Goal: Transaction & Acquisition: Purchase product/service

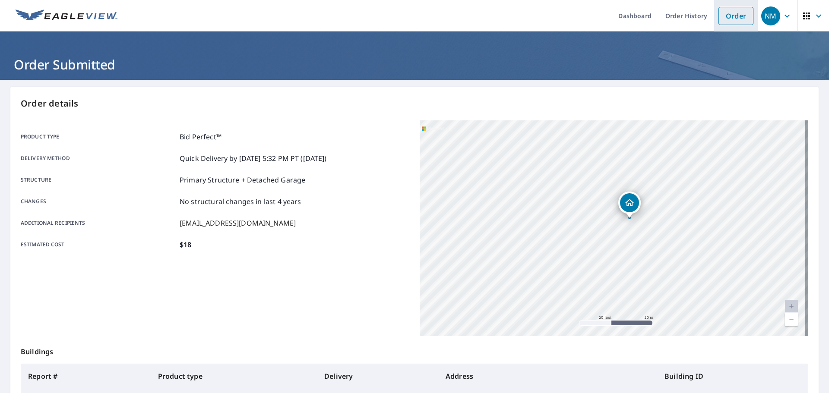
click at [729, 16] on link "Order" at bounding box center [735, 16] width 35 height 18
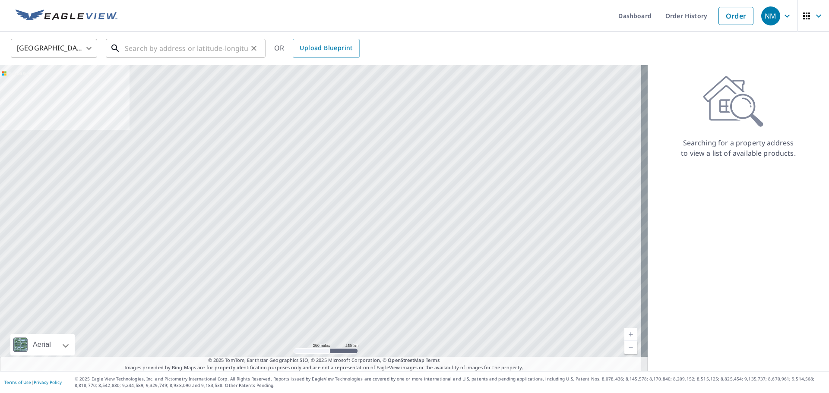
click at [180, 50] on input "text" at bounding box center [186, 48] width 123 height 24
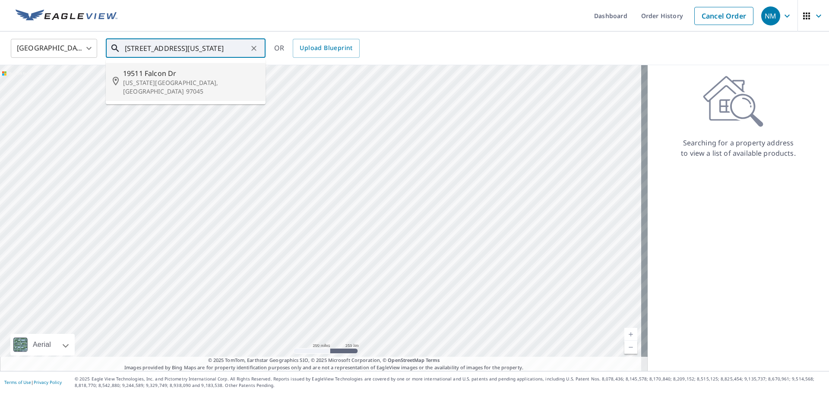
click at [153, 81] on p "[US_STATE][GEOGRAPHIC_DATA], [GEOGRAPHIC_DATA] 97045" at bounding box center [191, 87] width 136 height 17
type input "[STREET_ADDRESS][US_STATE]"
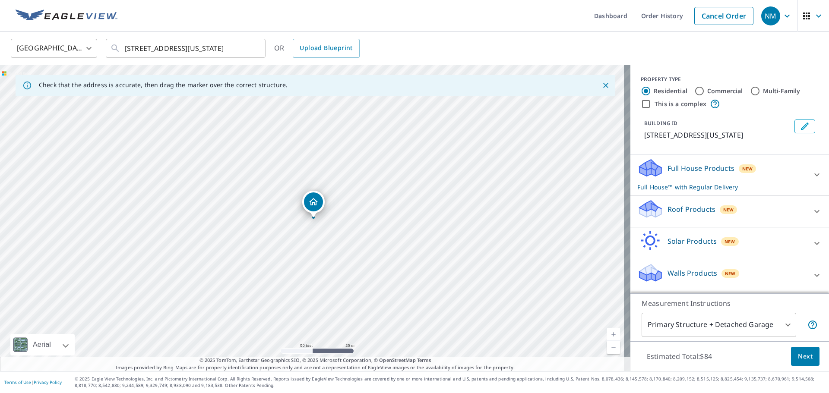
drag, startPoint x: 324, startPoint y: 241, endPoint x: 352, endPoint y: 262, distance: 35.2
click at [352, 262] on div "[STREET_ADDRESS][US_STATE]" at bounding box center [315, 218] width 630 height 306
click at [811, 207] on icon at bounding box center [816, 211] width 10 height 10
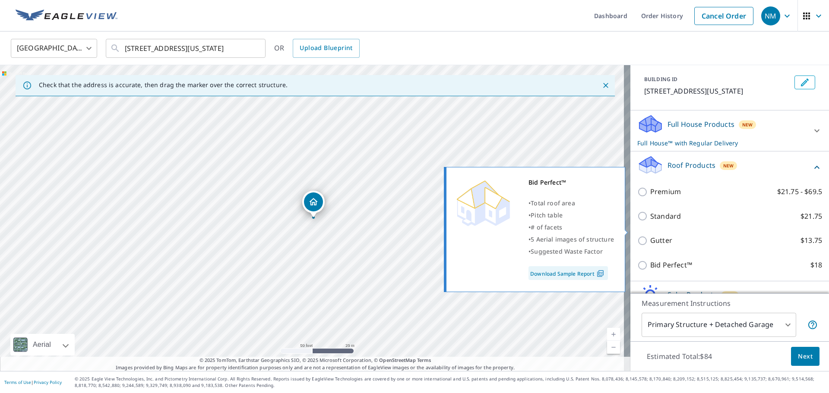
scroll to position [96, 0]
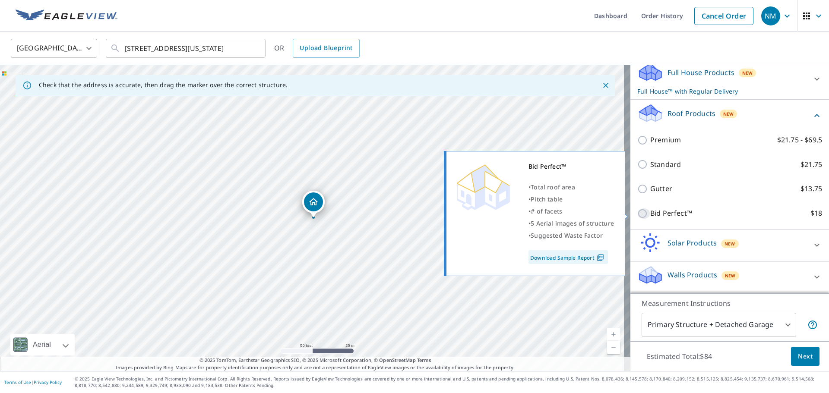
click at [640, 213] on input "Bid Perfect™ $18" at bounding box center [643, 213] width 13 height 10
checkbox input "true"
checkbox input "false"
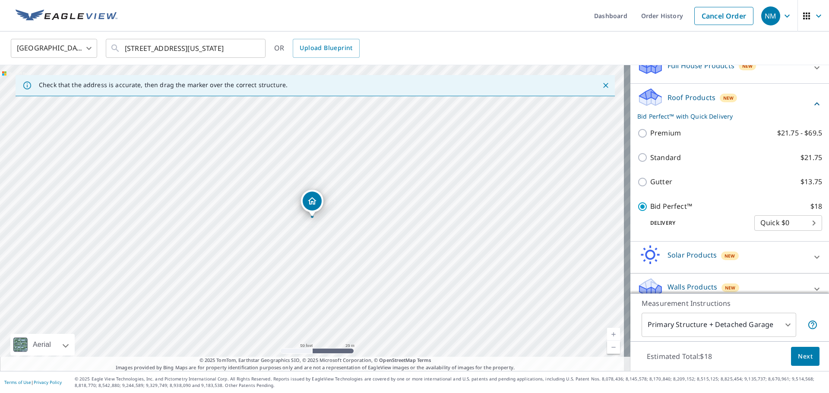
scroll to position [115, 0]
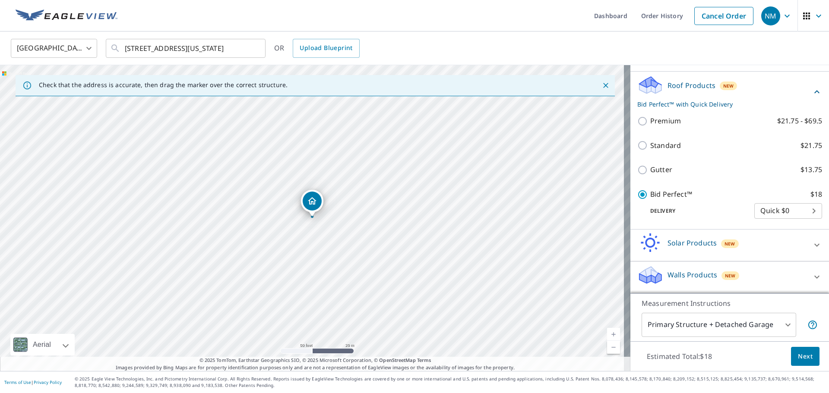
click at [803, 349] on button "Next" at bounding box center [805, 356] width 28 height 19
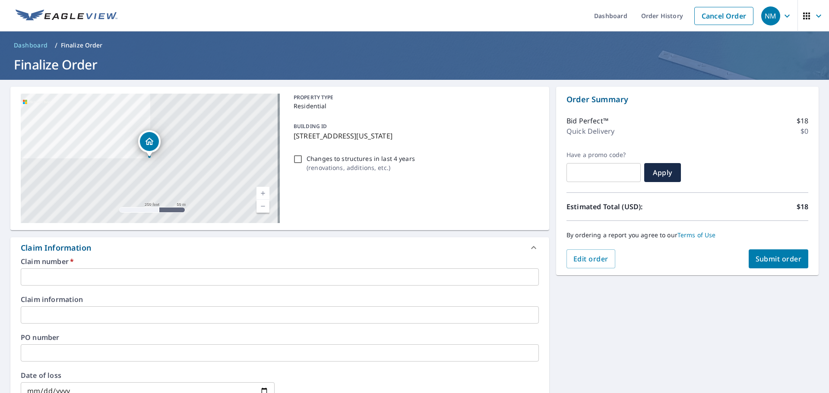
click at [113, 275] on input "text" at bounding box center [280, 276] width 518 height 17
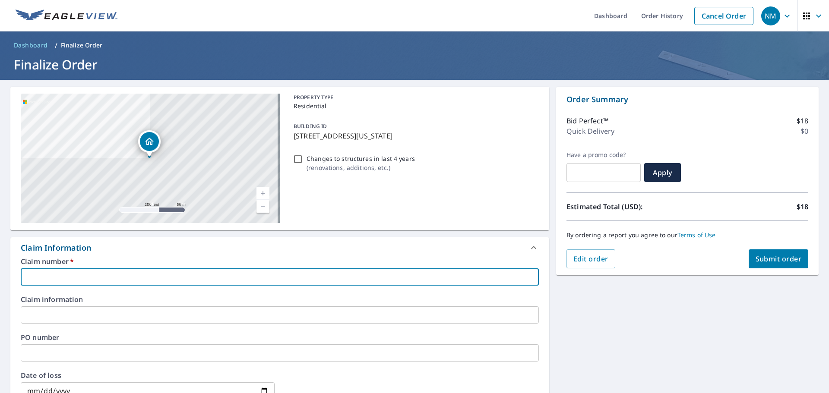
click at [128, 282] on input "text" at bounding box center [280, 276] width 518 height 17
type input "p"
checkbox input "true"
type input "pd"
checkbox input "true"
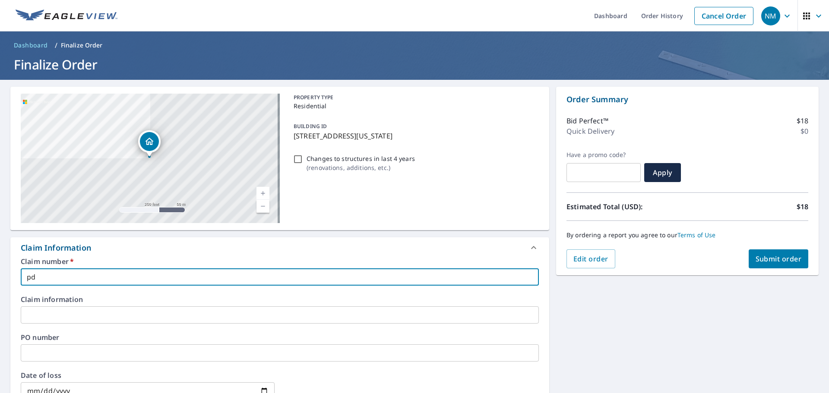
type input "p"
checkbox input "true"
type input "P"
checkbox input "true"
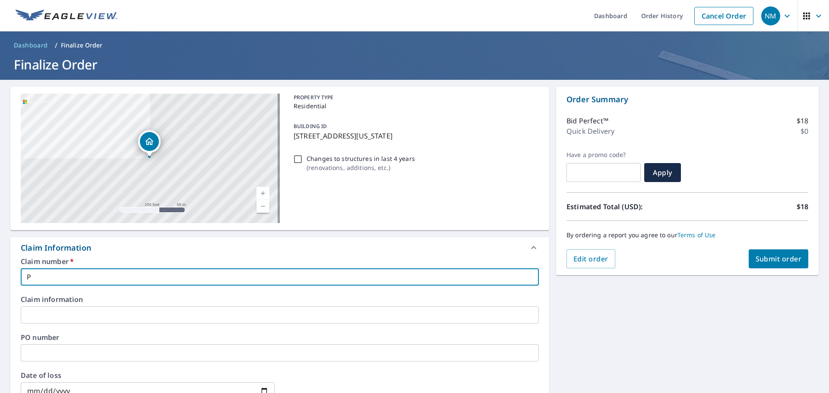
type input "PD"
checkbox input "true"
type input "PDX"
checkbox input "true"
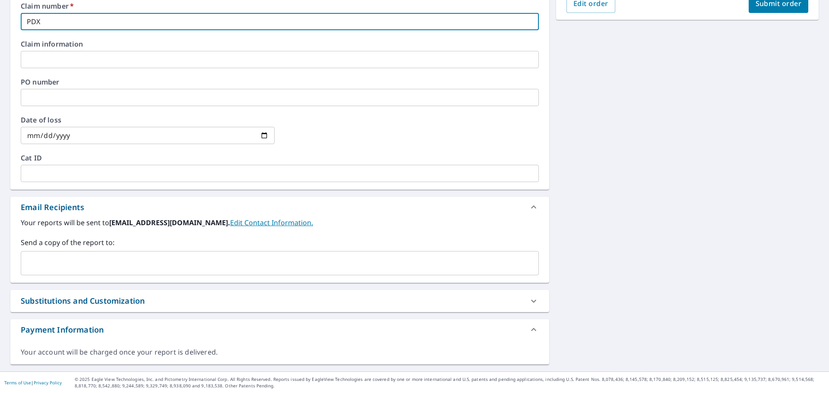
scroll to position [256, 0]
type input "PDX"
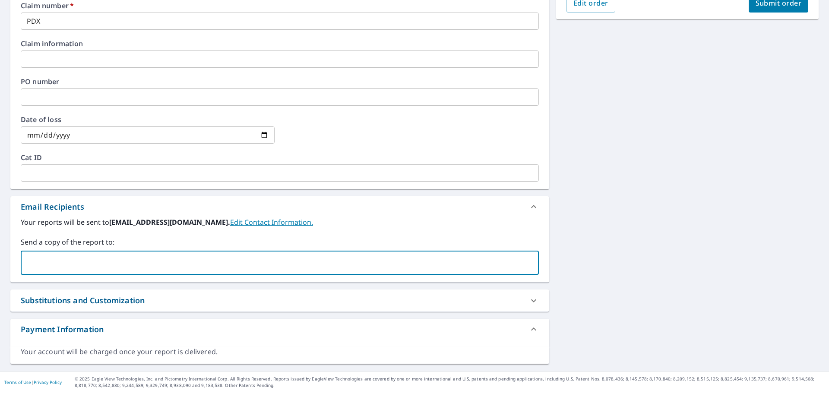
click at [93, 263] on input "text" at bounding box center [273, 263] width 497 height 16
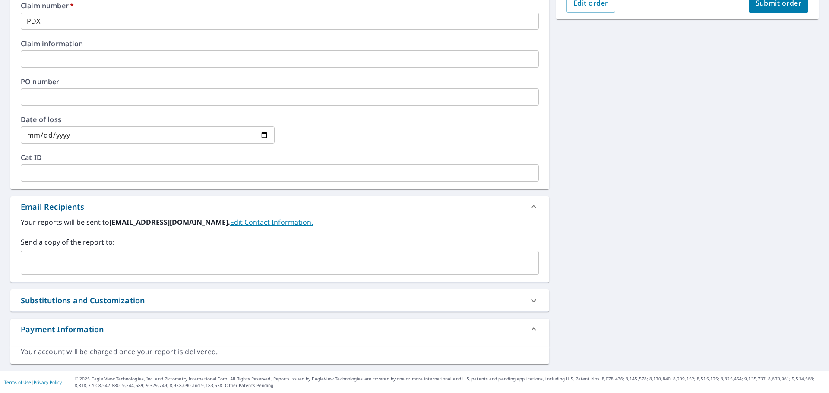
click at [80, 262] on input "text" at bounding box center [273, 263] width 497 height 16
click at [77, 260] on input "text" at bounding box center [273, 263] width 497 height 16
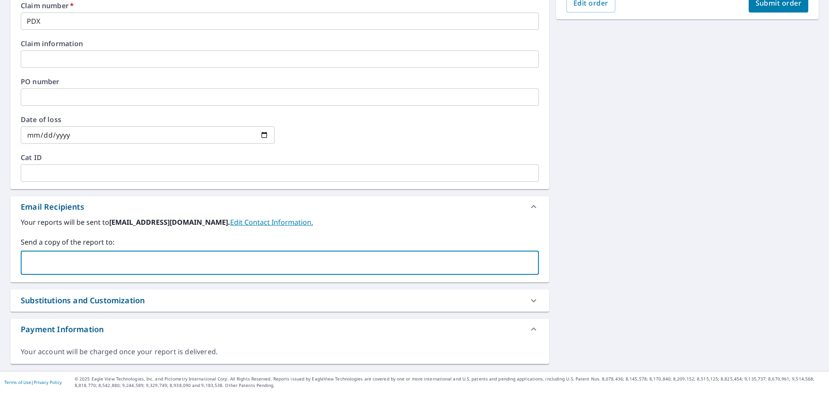
paste input "[PERSON_NAME][EMAIL_ADDRESS][PERSON_NAME][PERSON_NAME][DOMAIN_NAME]"
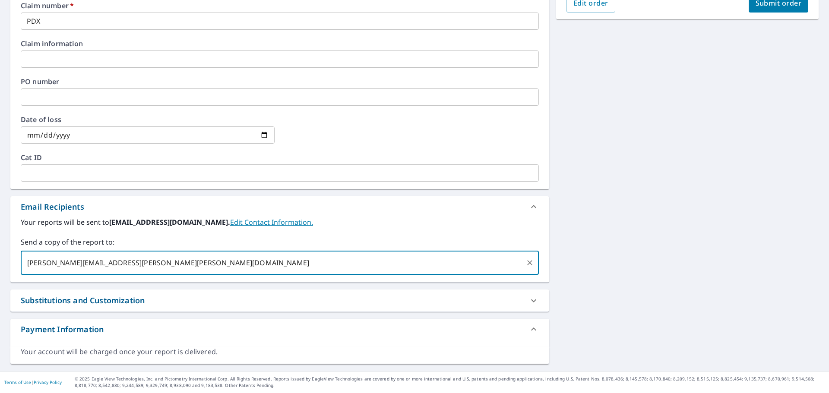
type input "[PERSON_NAME][EMAIL_ADDRESS][PERSON_NAME][PERSON_NAME][DOMAIN_NAME]"
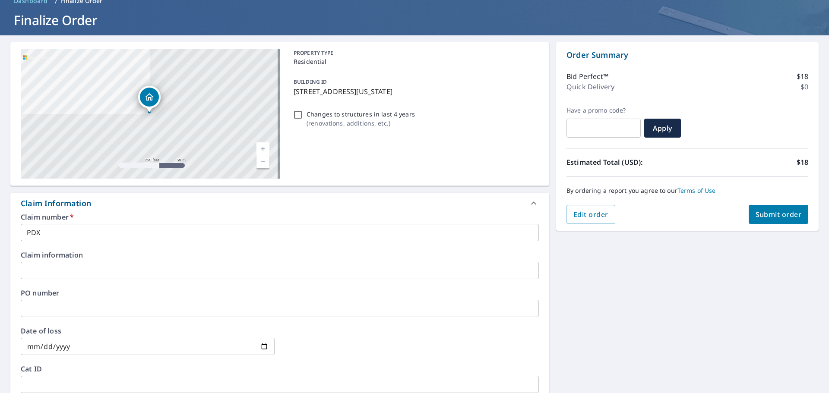
scroll to position [0, 0]
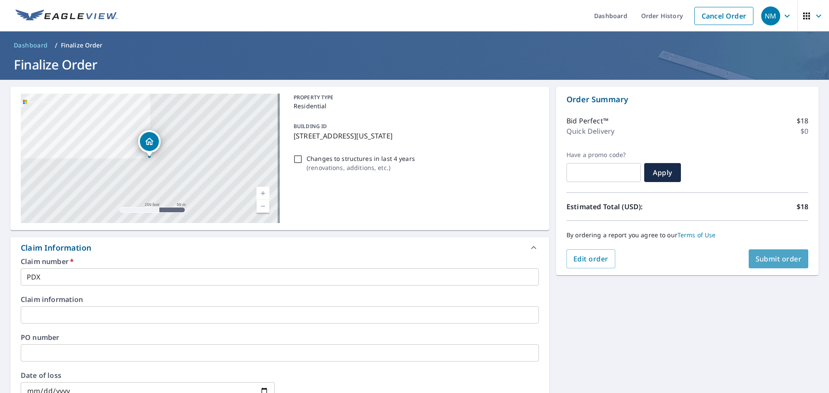
click at [755, 262] on span "Submit order" at bounding box center [778, 258] width 46 height 9
checkbox input "true"
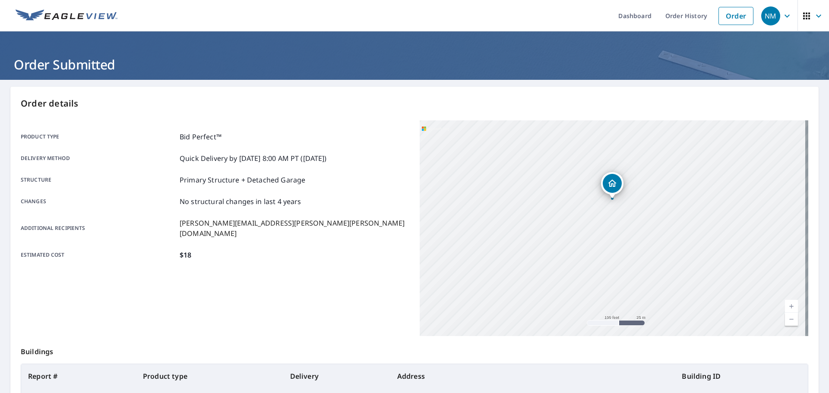
drag, startPoint x: 640, startPoint y: 255, endPoint x: 558, endPoint y: 246, distance: 82.5
click at [560, 244] on div "[STREET_ADDRESS][US_STATE]" at bounding box center [614, 228] width 388 height 216
drag, startPoint x: 583, startPoint y: 250, endPoint x: 566, endPoint y: 262, distance: 19.9
click at [566, 262] on div "[STREET_ADDRESS][US_STATE]" at bounding box center [614, 228] width 388 height 216
